Goal: Transaction & Acquisition: Purchase product/service

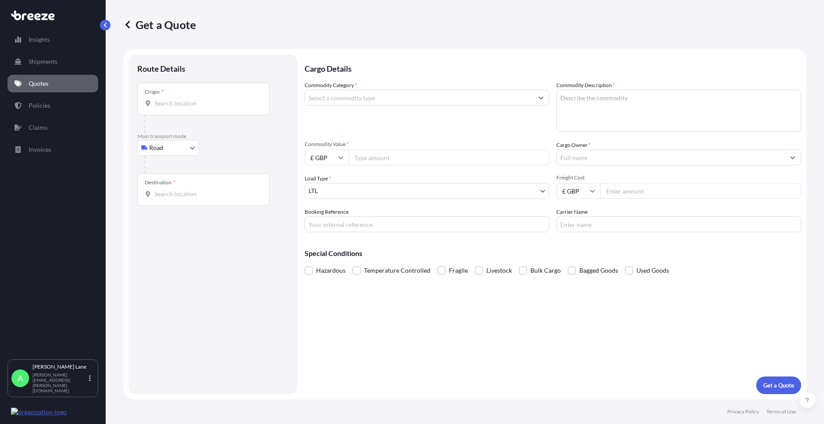
select select "Road"
select select "1"
click at [170, 152] on body "Insights Shipments Quotes Policies Claims Invoices A [PERSON_NAME] [PERSON_NAME…" at bounding box center [412, 212] width 824 height 424
click at [171, 181] on div "Air" at bounding box center [168, 187] width 55 height 16
select select "Air"
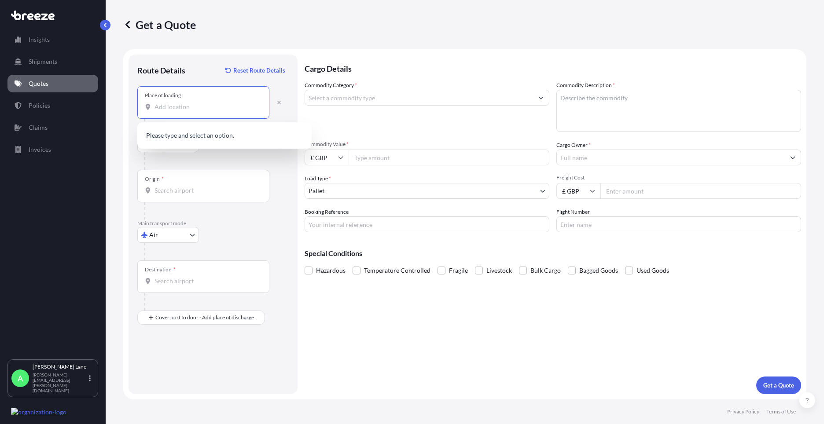
paste input "SE1 7NN"
click at [220, 137] on span "[PERSON_NAME][STREET_ADDRESS]" at bounding box center [219, 136] width 104 height 9
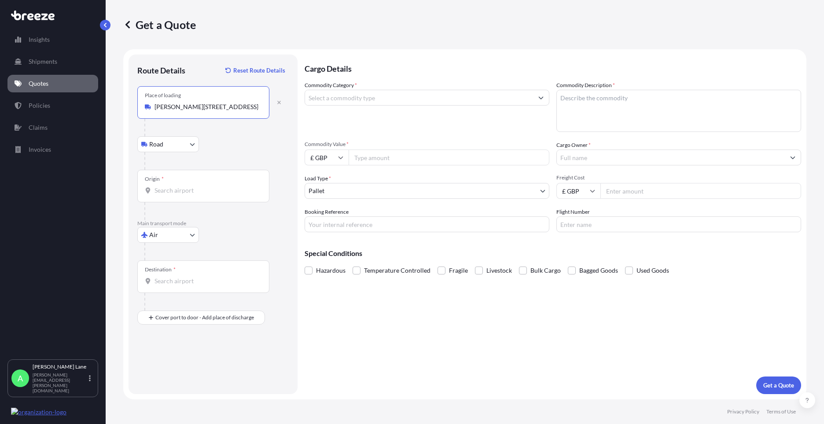
type input "[PERSON_NAME][STREET_ADDRESS]"
click at [209, 190] on input "Origin *" at bounding box center [207, 190] width 104 height 9
type input "f"
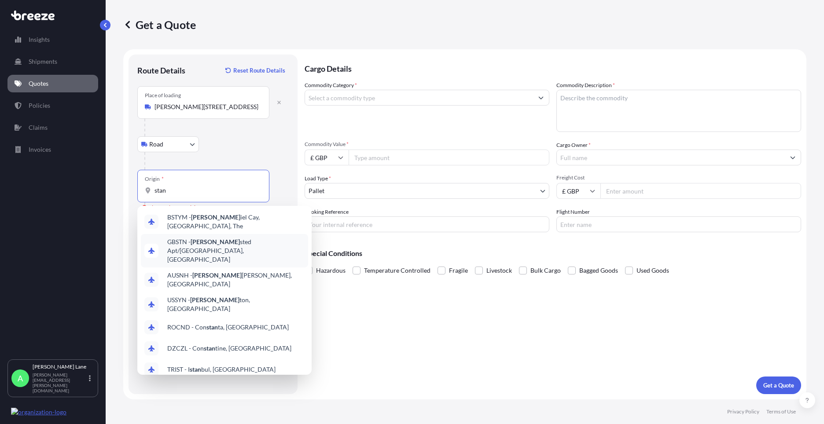
click at [215, 244] on span "GBSTN - [PERSON_NAME] Apt/[GEOGRAPHIC_DATA], [GEOGRAPHIC_DATA]" at bounding box center [235, 251] width 137 height 26
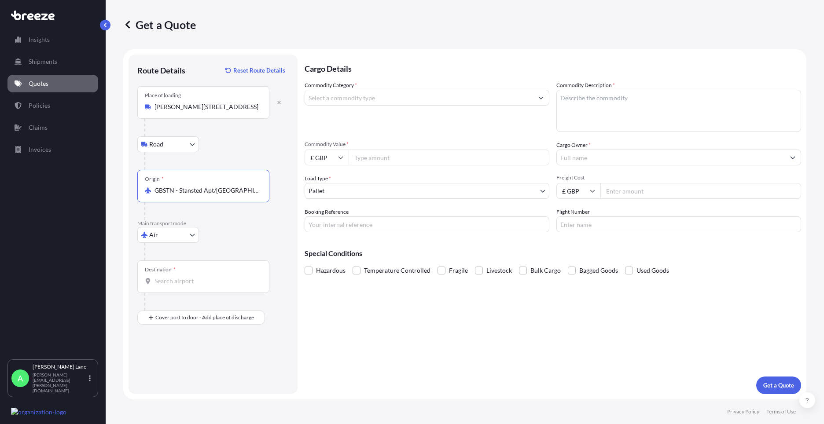
type input "GBSTN - Stansted Apt/[GEOGRAPHIC_DATA], [GEOGRAPHIC_DATA]"
click at [210, 281] on input "Destination *" at bounding box center [207, 281] width 104 height 9
paste input "[GEOGRAPHIC_DATA]"
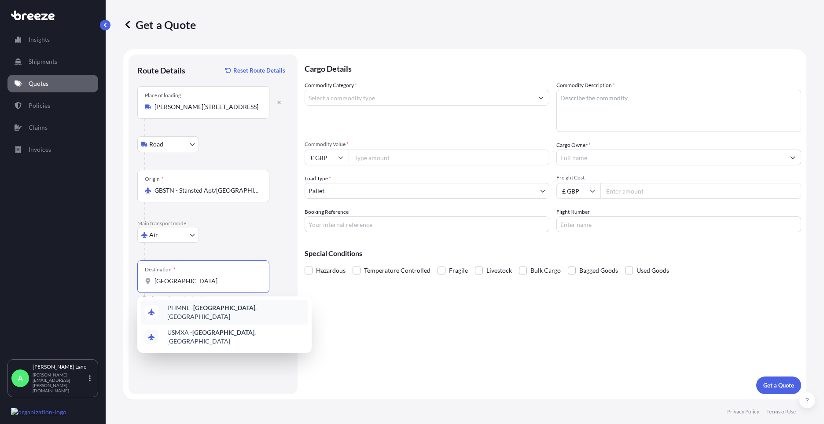
click at [219, 317] on div "PHMNL - [GEOGRAPHIC_DATA] , [GEOGRAPHIC_DATA]" at bounding box center [224, 312] width 167 height 25
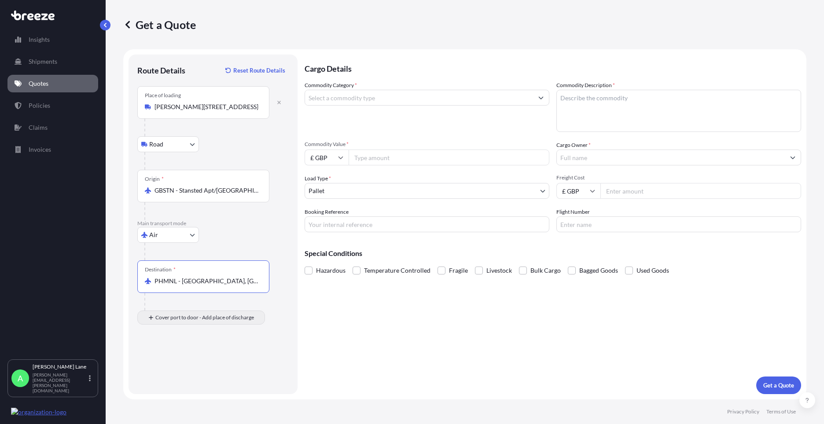
type input "PHMNL - [GEOGRAPHIC_DATA], [GEOGRAPHIC_DATA]"
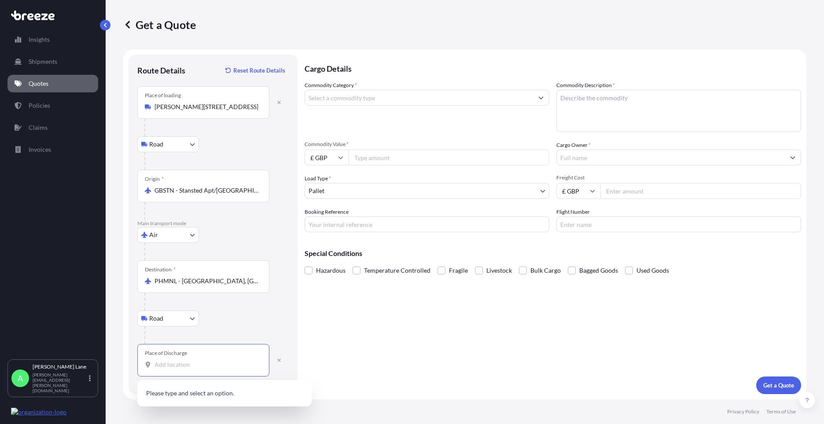
paste input "[GEOGRAPHIC_DATA]"
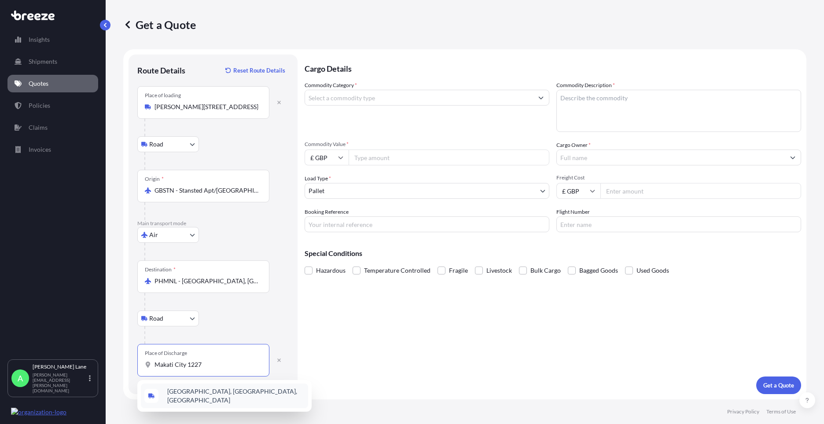
click at [234, 401] on div "[GEOGRAPHIC_DATA], [GEOGRAPHIC_DATA], [GEOGRAPHIC_DATA]" at bounding box center [224, 396] width 167 height 25
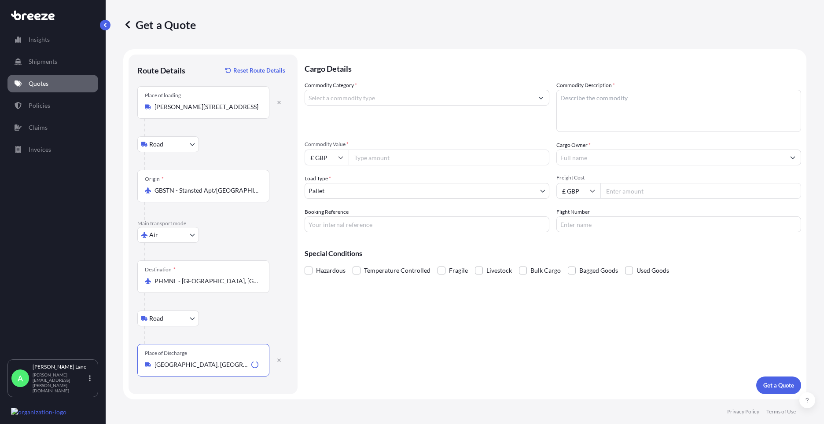
type input "[GEOGRAPHIC_DATA], [GEOGRAPHIC_DATA], [GEOGRAPHIC_DATA]"
click at [375, 101] on input "Commodity Category *" at bounding box center [419, 98] width 228 height 16
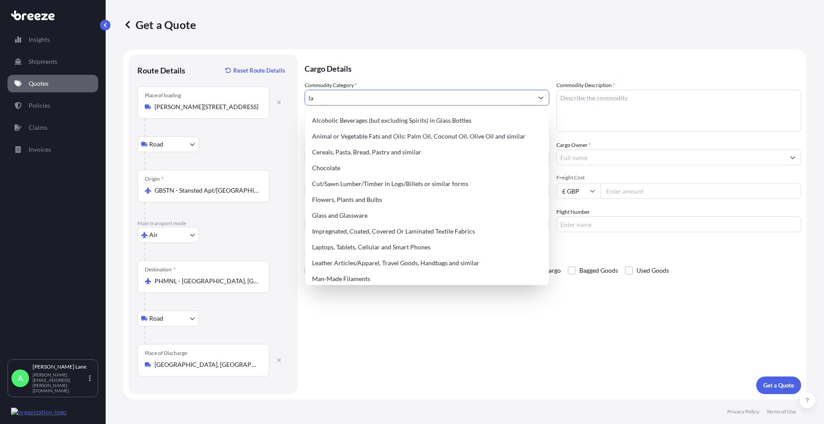
type input "l"
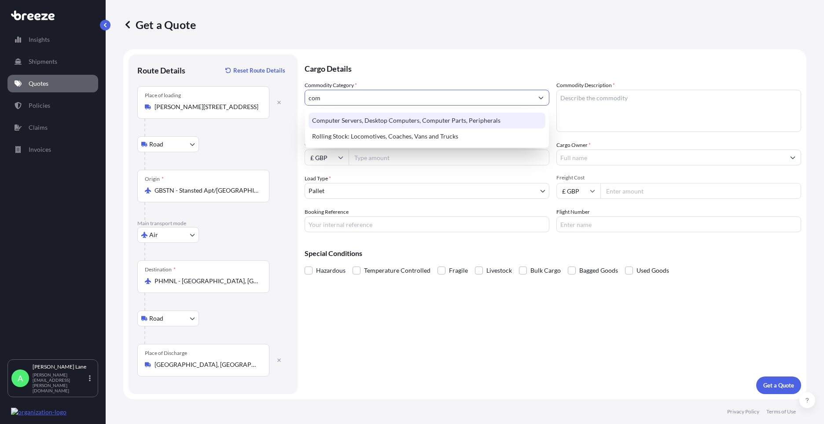
click at [367, 125] on div "Computer Servers, Desktop Computers, Computer Parts, Peripherals" at bounding box center [427, 121] width 237 height 16
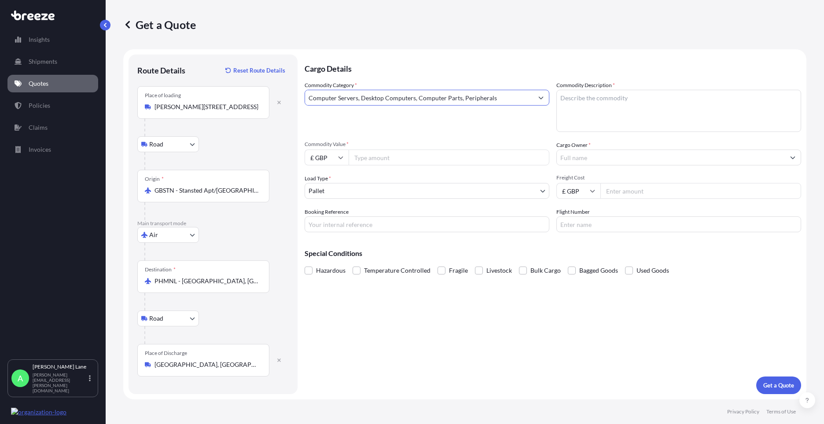
type input "Computer Servers, Desktop Computers, Computer Parts, Peripherals"
click at [373, 162] on input "Commodity Value *" at bounding box center [449, 158] width 201 height 16
type input "9000"
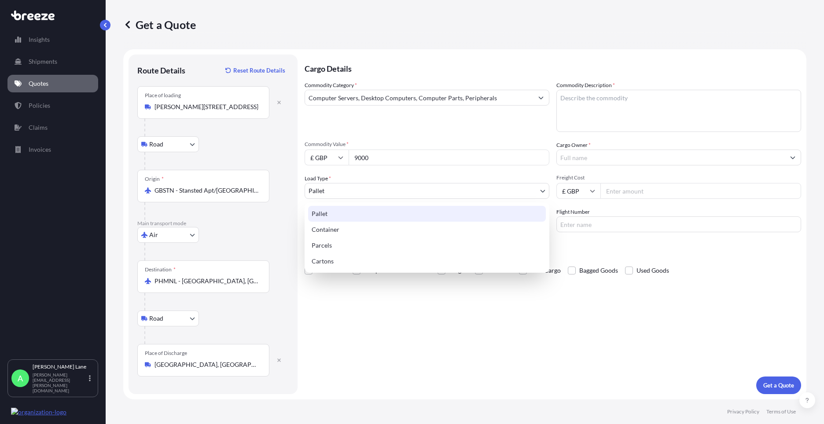
click at [388, 191] on body "107 options available. 34 options available. 2 options available. Insights Ship…" at bounding box center [412, 212] width 824 height 424
click at [354, 243] on div "Parcels" at bounding box center [427, 246] width 238 height 16
select select "3"
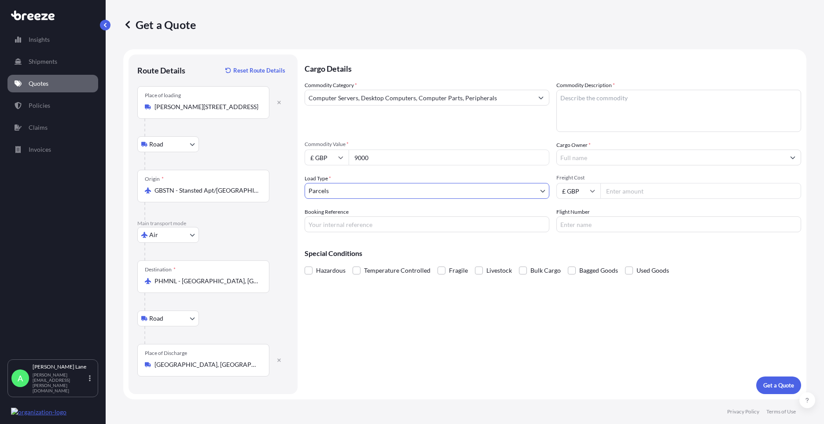
click at [371, 222] on input "Booking Reference" at bounding box center [427, 225] width 245 height 16
paste input "1896209"
type input "1896209"
click at [620, 113] on textarea "Commodity Description *" at bounding box center [679, 111] width 245 height 42
paste textarea "Aruba Networks AP-535 (RW) Unified AP"
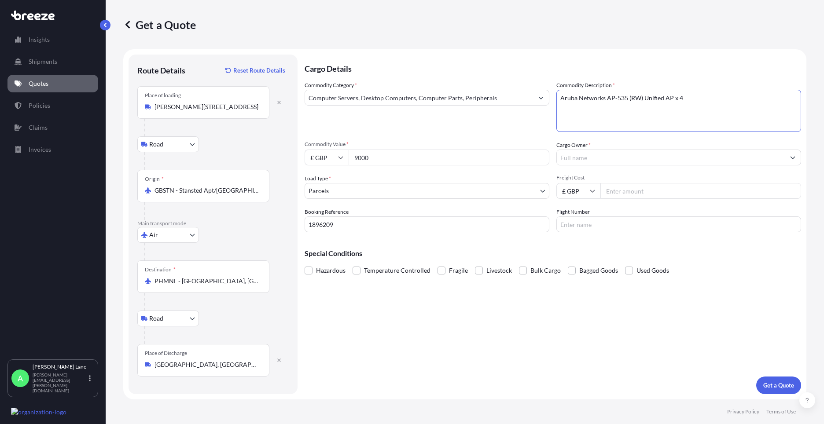
paste textarea "Aruba Networks 6100 48G CL4 4SFP+ Switch"
paste textarea "[GEOGRAPHIC_DATA] [GEOGRAPHIC_DATA]-440 Firewall"
type textarea "Aruba Networks AP-535 (RW) Unified AP x 4 Aruba Networks 6100 48G CL4 4SFP+ Swi…"
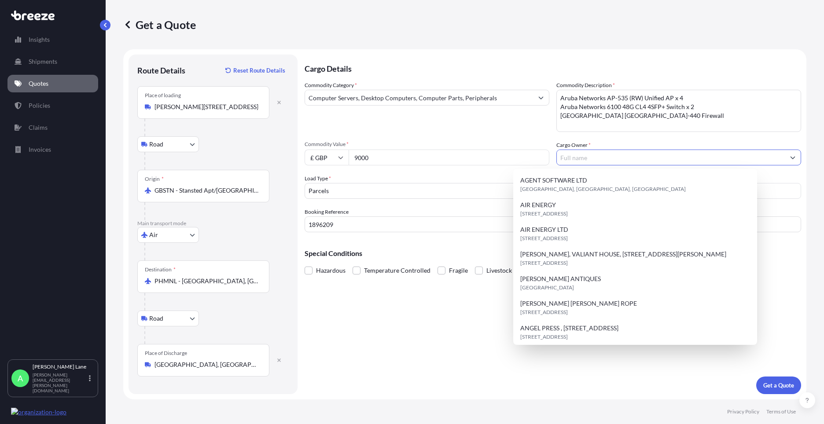
click at [608, 162] on input "Cargo Owner *" at bounding box center [671, 158] width 228 height 16
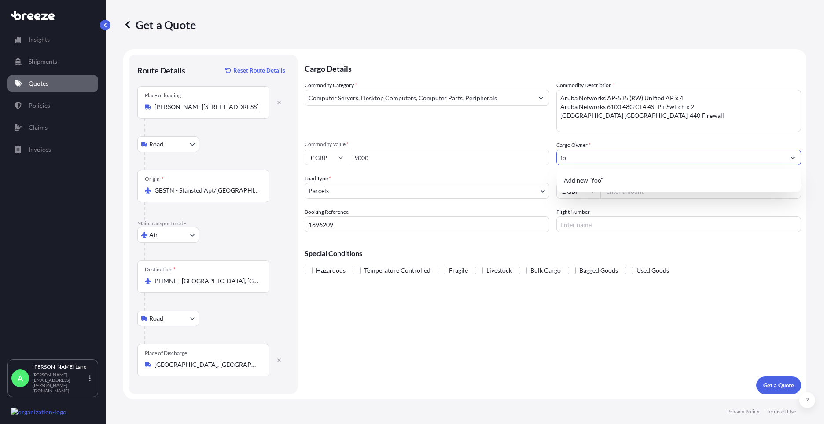
type input "f"
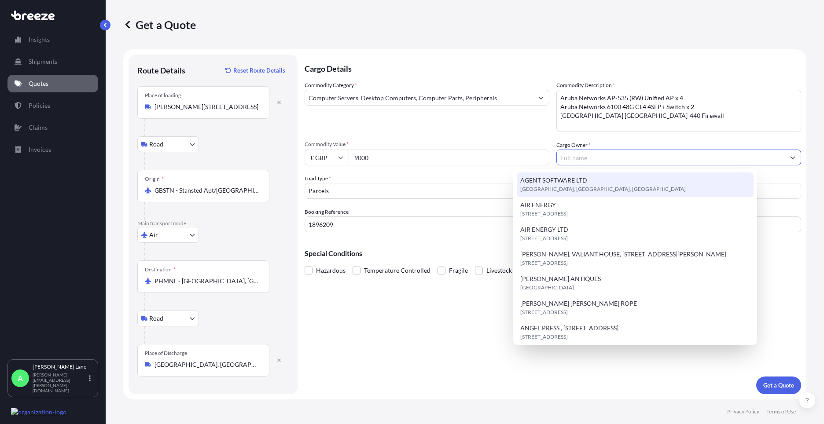
paste input "CSSCK UK LTD"
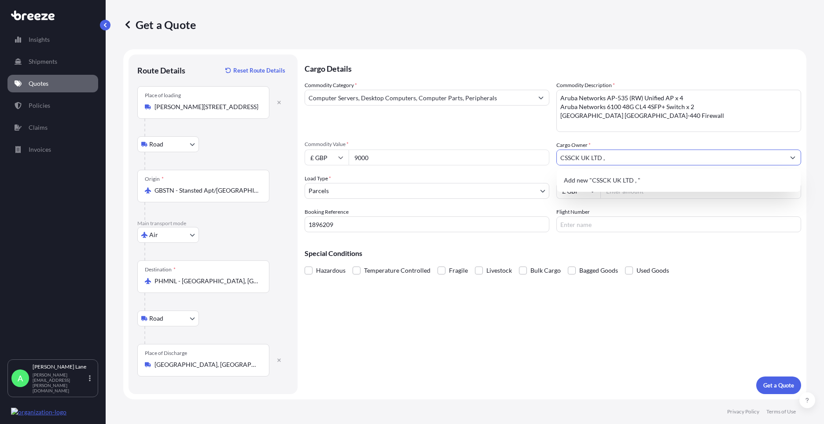
paste input "[STREET_ADDRESS][PERSON_NAME]"
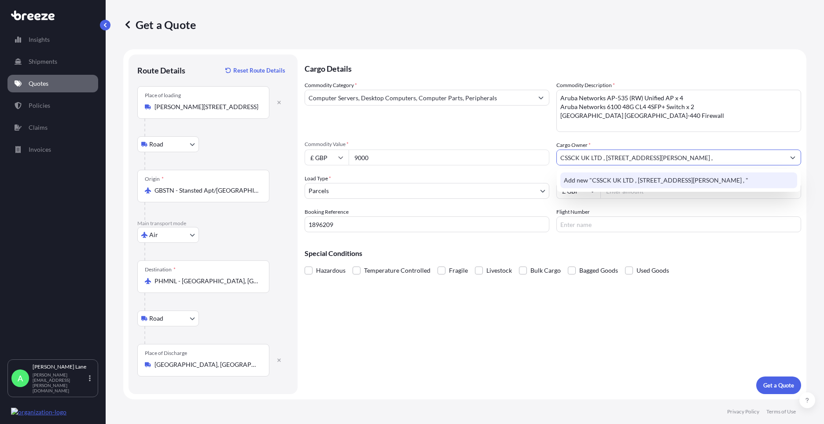
paste input "SE1 7NN"
type input "CSSCK UK LTD , [STREET_ADDRESS][PERSON_NAME]"
drag, startPoint x: 692, startPoint y: 302, endPoint x: 653, endPoint y: 223, distance: 88.4
click at [692, 301] on div "Cargo Details Commodity Category * Computer Servers, Desktop Computers, Compute…" at bounding box center [553, 225] width 497 height 340
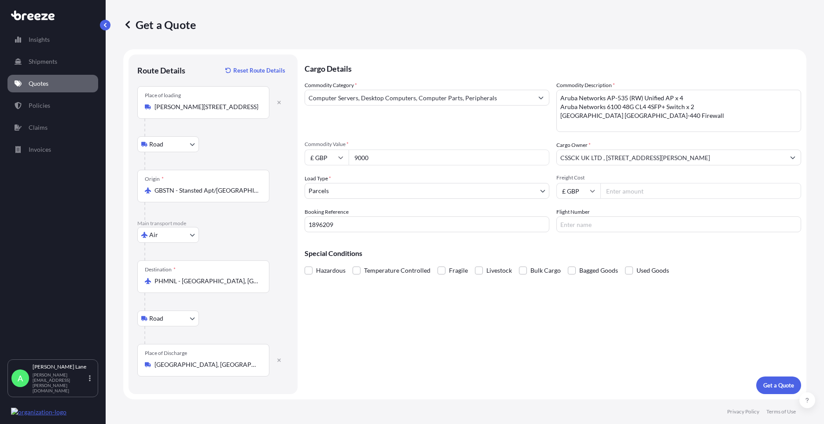
click at [636, 192] on input "Freight Cost" at bounding box center [701, 191] width 201 height 16
type input "343.45"
click at [579, 233] on div "Cargo Details Commodity Category * Computer Servers, Desktop Computers, Compute…" at bounding box center [553, 225] width 497 height 340
click at [581, 227] on input "Flight Number" at bounding box center [679, 225] width 245 height 16
type input "fedex"
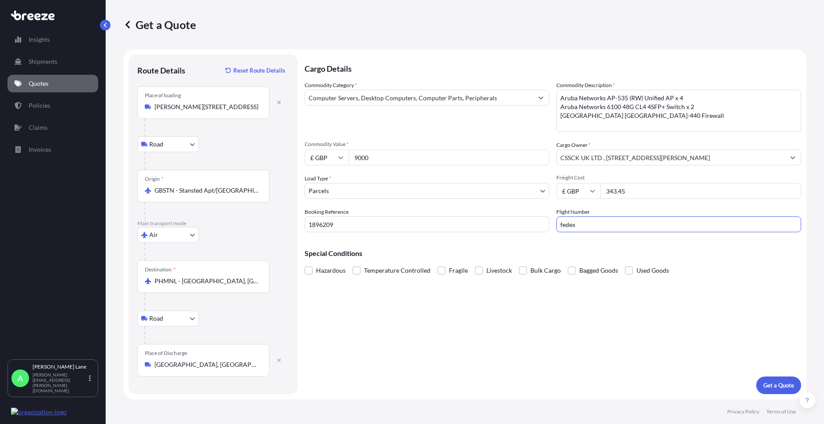
drag, startPoint x: 505, startPoint y: 322, endPoint x: 653, endPoint y: 338, distance: 148.0
click at [506, 322] on div "Cargo Details Commodity Category * Computer Servers, Desktop Computers, Compute…" at bounding box center [553, 225] width 497 height 340
click at [777, 387] on p "Get a Quote" at bounding box center [778, 385] width 31 height 9
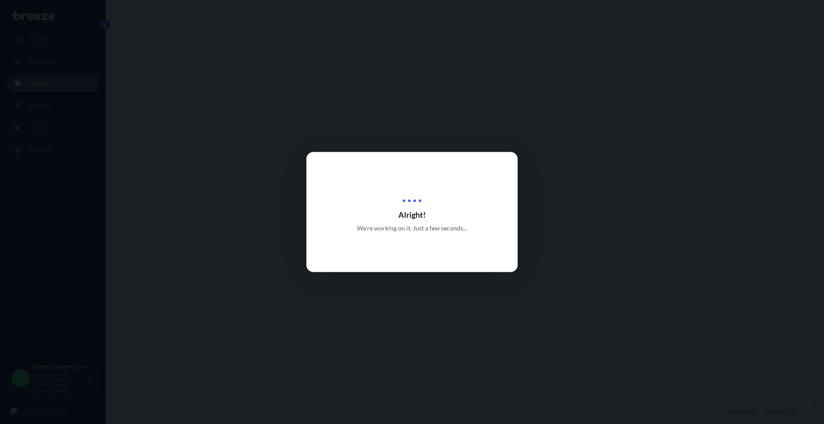
select select "Road"
select select "Air"
select select "Road"
select select "3"
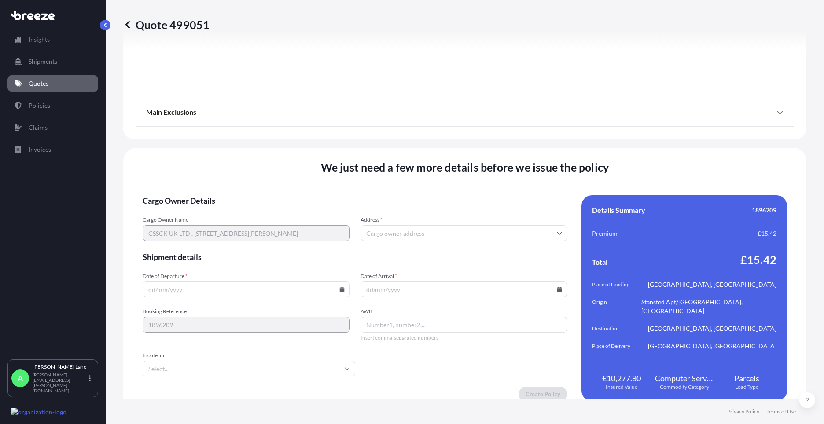
scroll to position [1147, 0]
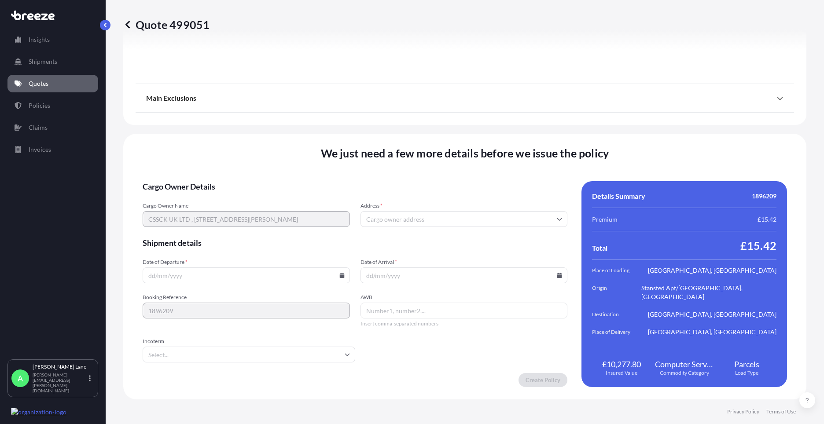
click at [341, 277] on icon at bounding box center [341, 275] width 5 height 5
click at [186, 197] on button "15" at bounding box center [184, 197] width 14 height 14
type input "[DATE]"
click at [189, 354] on input "Incoterm" at bounding box center [249, 355] width 213 height 16
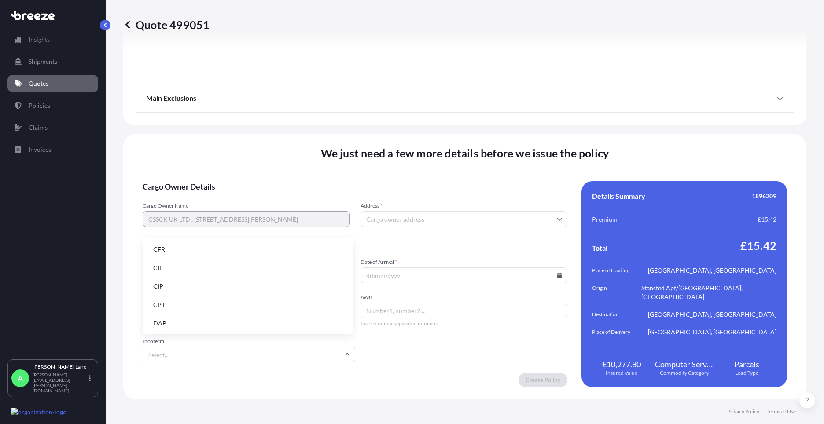
click at [202, 317] on li "DAP" at bounding box center [247, 323] width 203 height 17
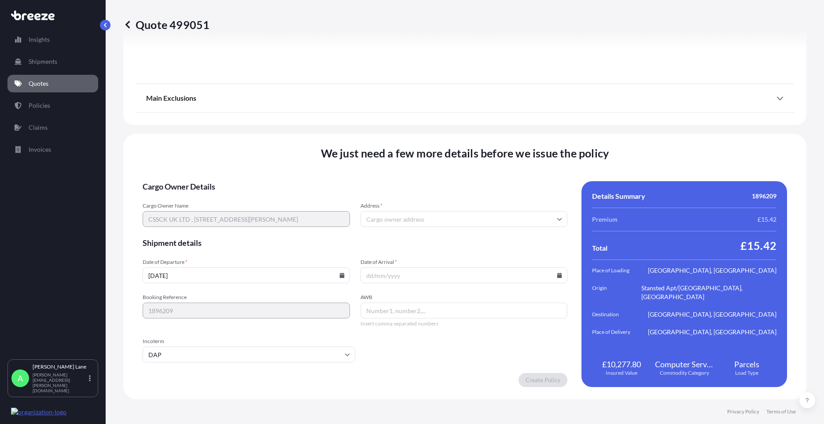
click at [557, 276] on icon at bounding box center [559, 275] width 5 height 5
click at [485, 197] on button "19" at bounding box center [482, 197] width 14 height 14
type input "[DATE]"
click at [407, 313] on input "AWB" at bounding box center [464, 311] width 207 height 16
paste input "SE1 7NN"
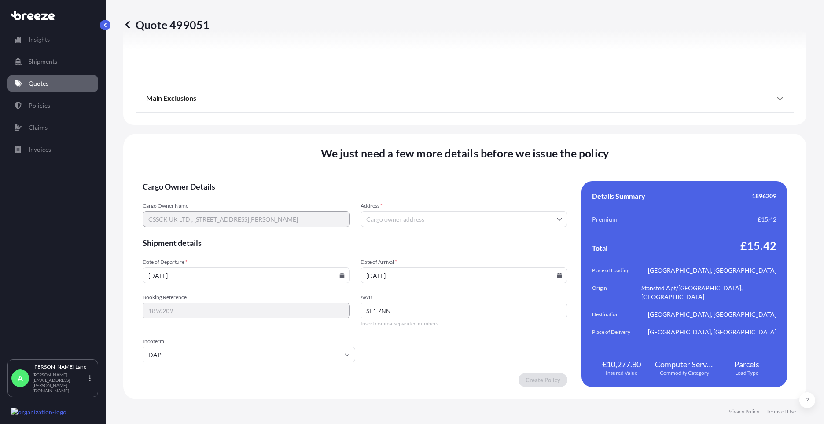
type input "SE1 7NN"
click at [203, 354] on input "DAP" at bounding box center [249, 355] width 213 height 16
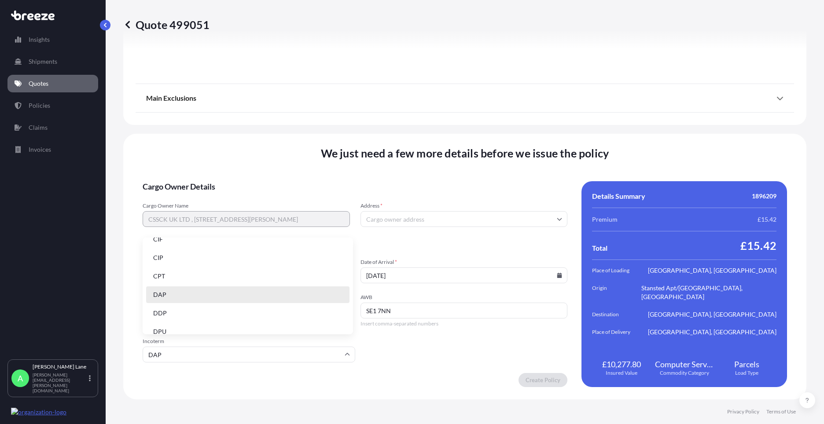
scroll to position [44, 0]
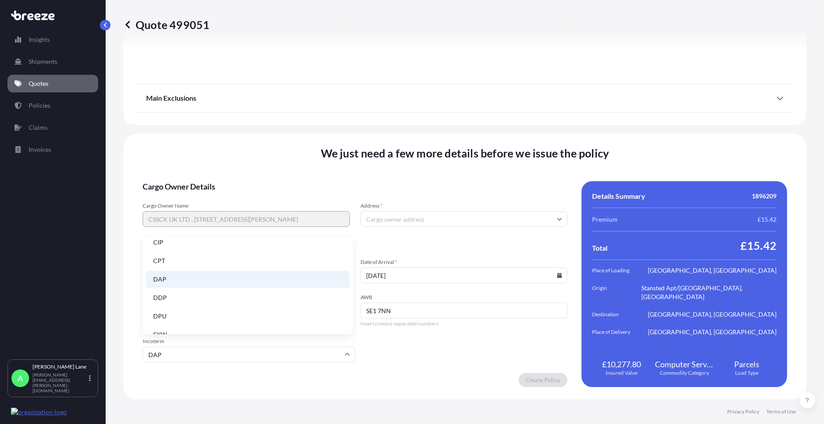
click at [214, 299] on li "DDP" at bounding box center [247, 298] width 203 height 17
type input "DDP"
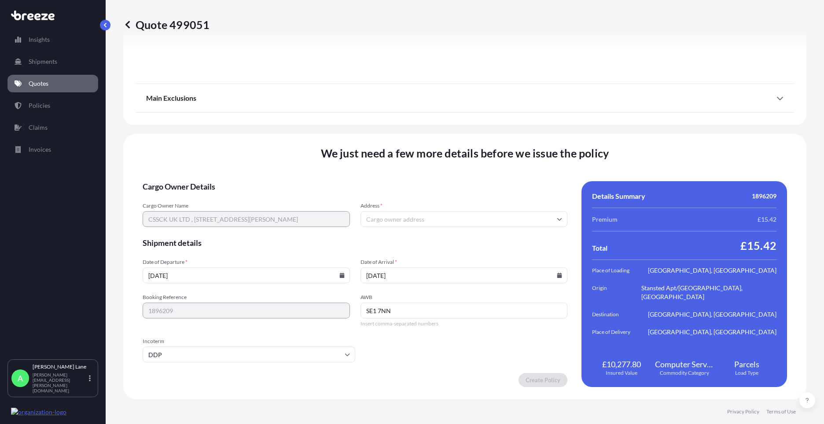
click at [333, 310] on div "Booking Reference 1896209 AWB SE1 7NN Insert comma-separated numbers" at bounding box center [355, 310] width 425 height 33
paste input "393197174234"
click at [430, 210] on div "Address *" at bounding box center [464, 215] width 207 height 25
type input "393197174234"
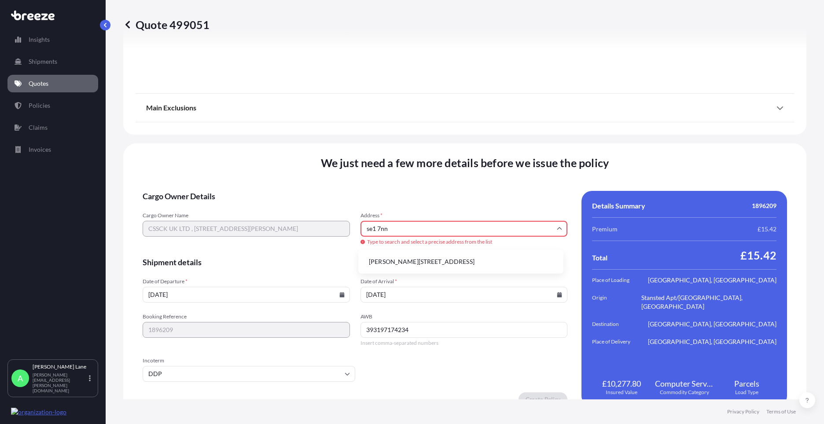
click at [433, 261] on li "[PERSON_NAME][STREET_ADDRESS]" at bounding box center [461, 262] width 198 height 17
type input "[PERSON_NAME][STREET_ADDRESS]"
